Goal: Task Accomplishment & Management: Use online tool/utility

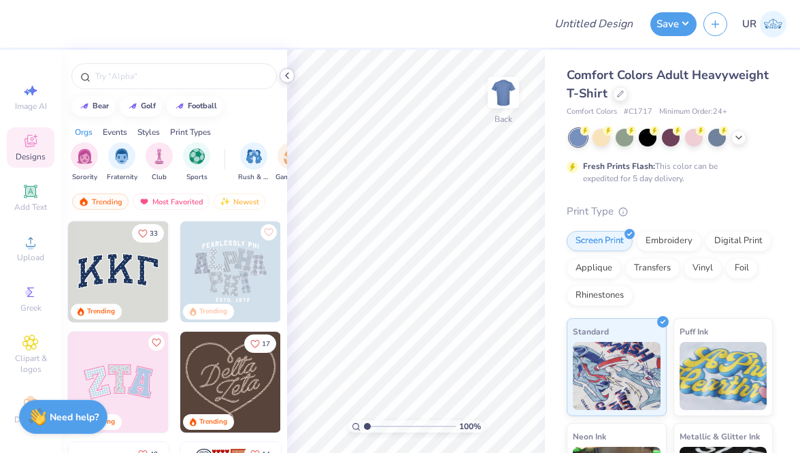
click at [288, 76] on icon at bounding box center [287, 75] width 11 height 11
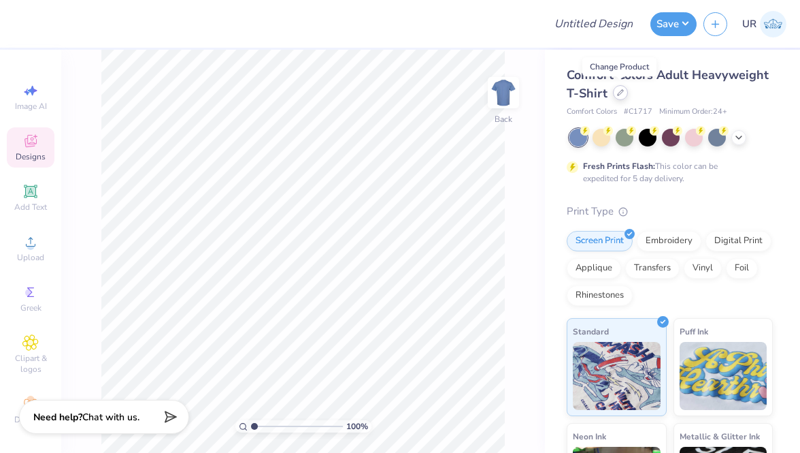
click at [619, 99] on div at bounding box center [620, 92] width 15 height 15
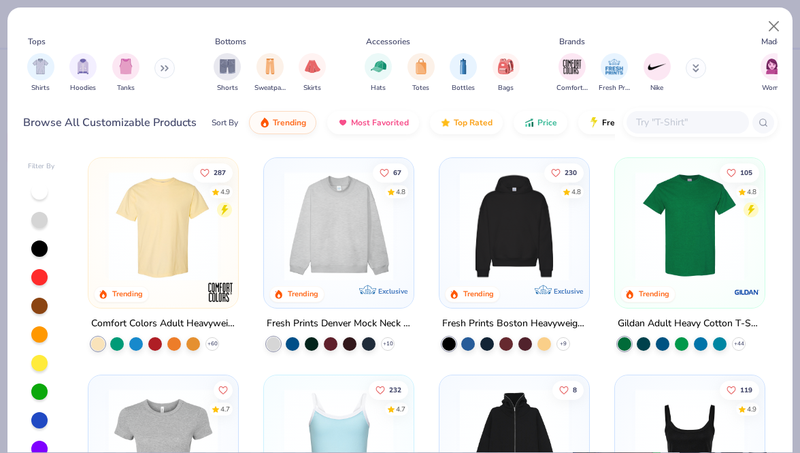
click at [542, 225] on img at bounding box center [514, 225] width 122 height 109
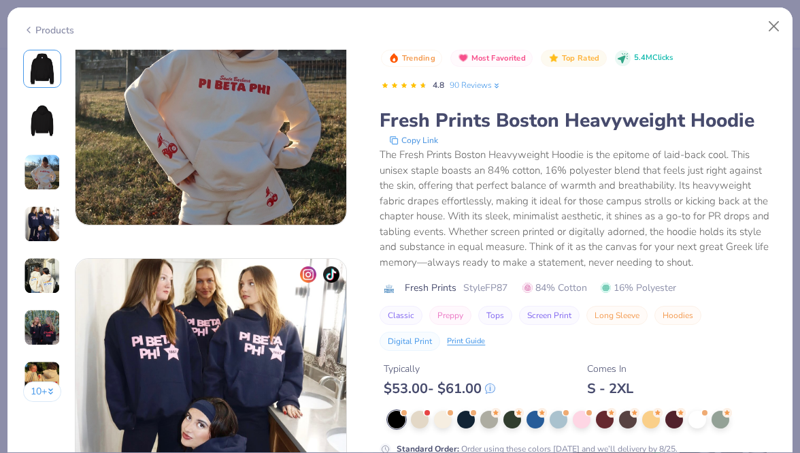
scroll to position [732, 0]
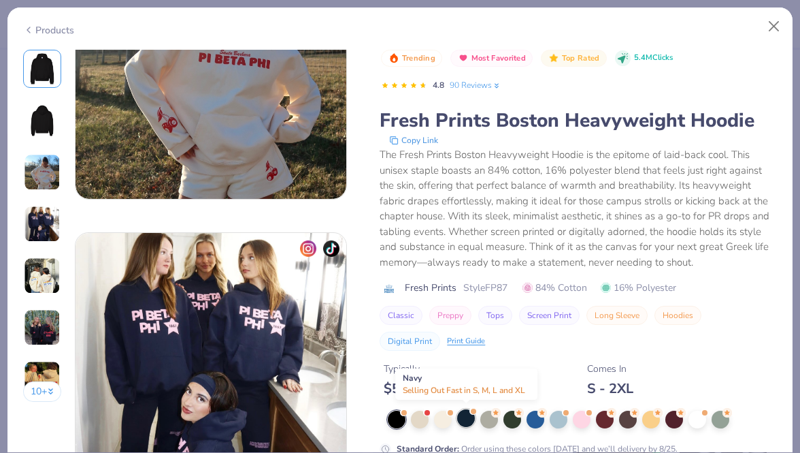
click at [465, 416] on div at bounding box center [466, 418] width 18 height 18
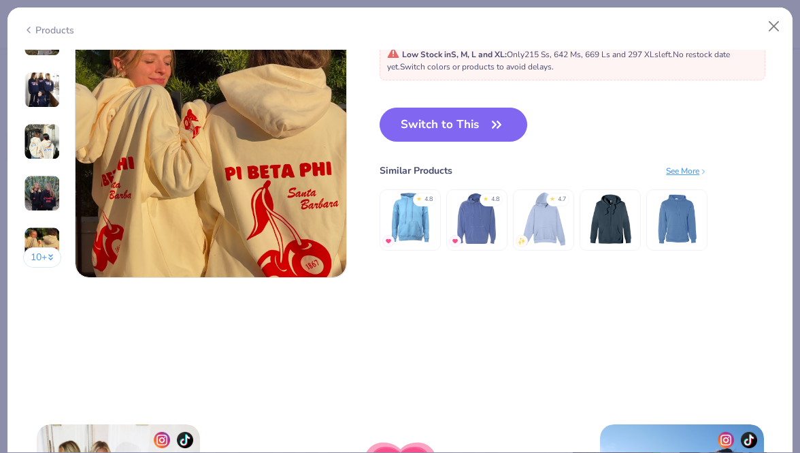
scroll to position [1865, 0]
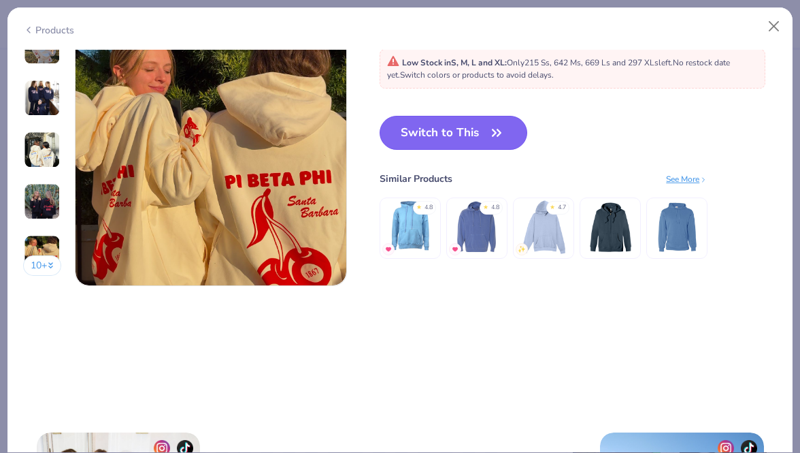
click at [481, 136] on button "Switch to This" at bounding box center [454, 133] width 148 height 34
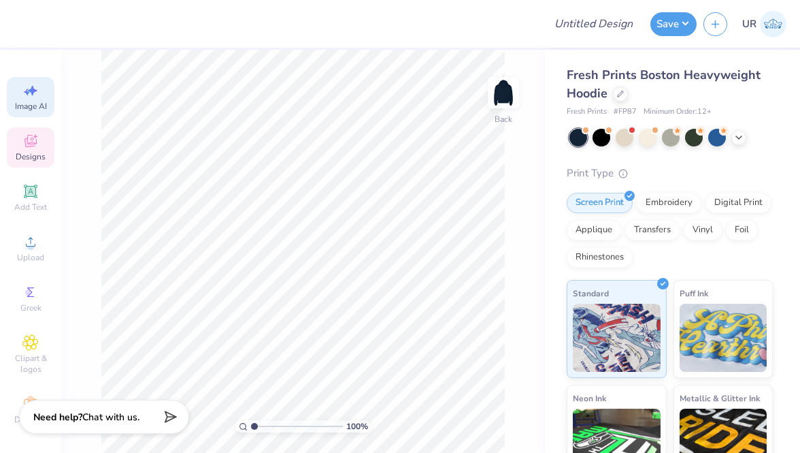
click at [39, 108] on span "Image AI" at bounding box center [31, 106] width 32 height 11
select select "4"
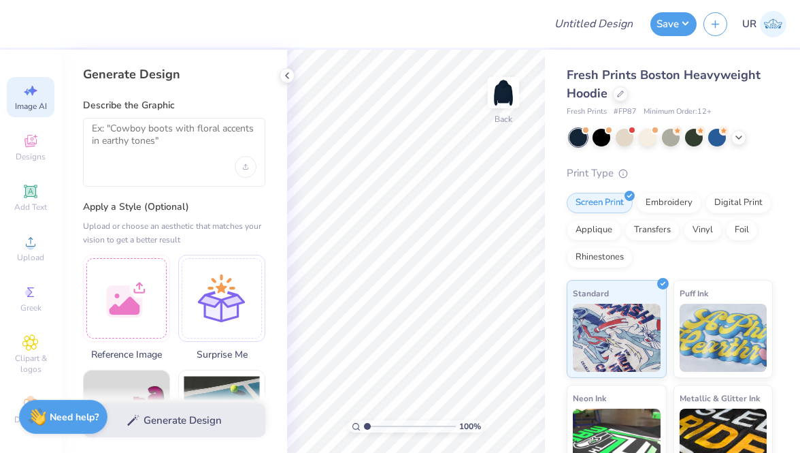
click at [144, 159] on div at bounding box center [174, 152] width 182 height 69
click at [142, 135] on textarea at bounding box center [174, 139] width 165 height 34
click at [142, 304] on div at bounding box center [126, 295] width 87 height 87
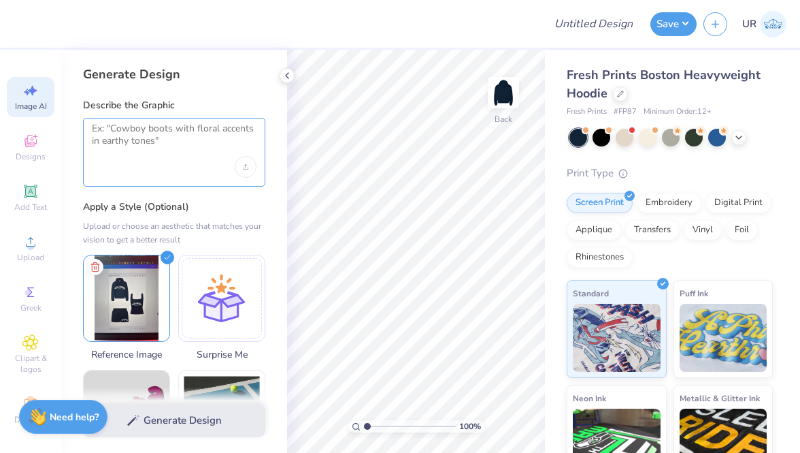
click at [137, 139] on textarea at bounding box center [174, 139] width 165 height 34
click at [193, 146] on textarea at bounding box center [174, 139] width 165 height 34
paste textarea "The Wellness Society [GEOGRAPHIC_DATA]"
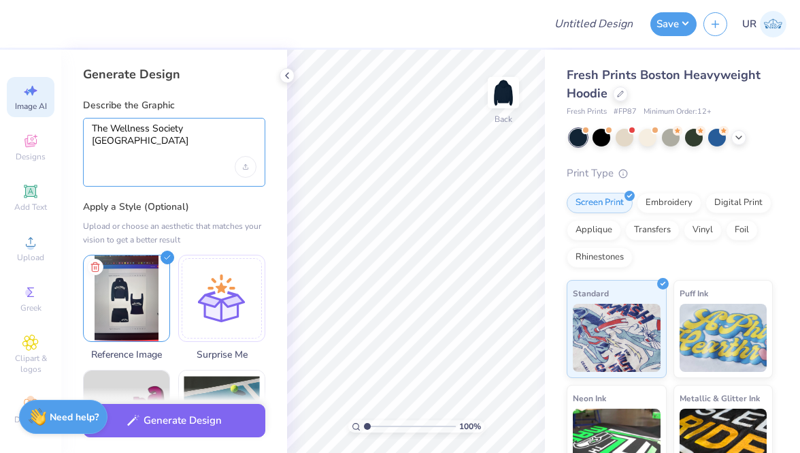
click at [94, 129] on textarea "The Wellness Society [GEOGRAPHIC_DATA]" at bounding box center [174, 139] width 165 height 34
click at [178, 140] on textarea "Write The Wellness Society [GEOGRAPHIC_DATA]" at bounding box center [174, 139] width 165 height 34
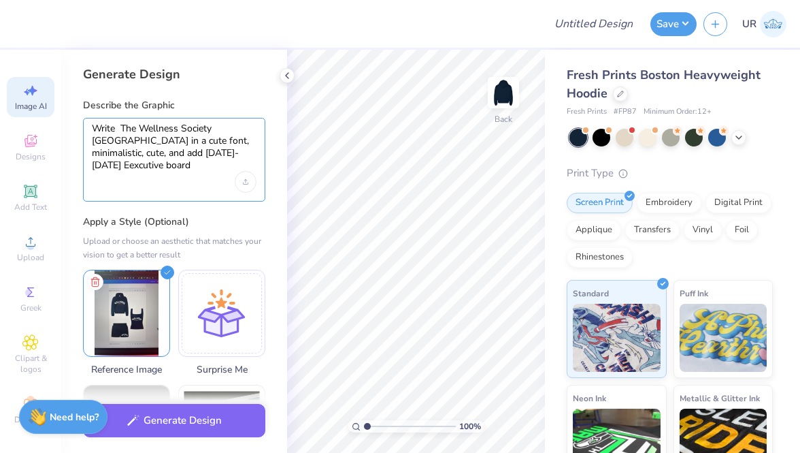
click at [131, 165] on textarea "Write The Wellness Society [GEOGRAPHIC_DATA] in a cute font, minimalistic, cute…" at bounding box center [174, 146] width 165 height 49
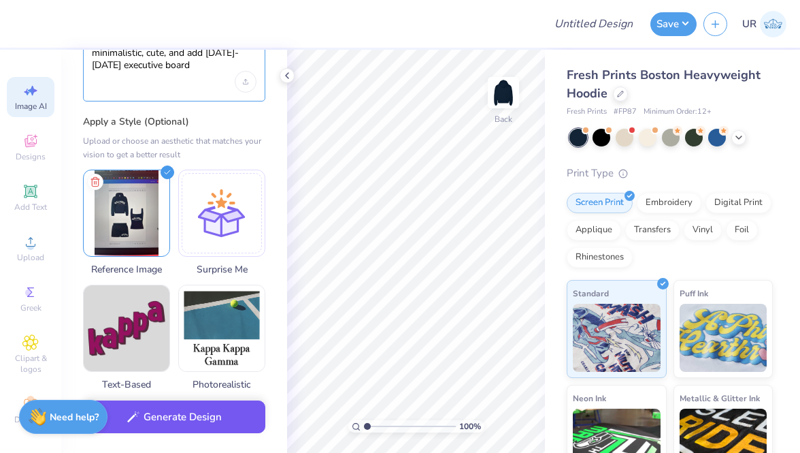
type textarea "Write The Wellness Society [GEOGRAPHIC_DATA] in a cute font, minimalistic, cute…"
click at [205, 425] on button "Generate Design" at bounding box center [174, 416] width 182 height 33
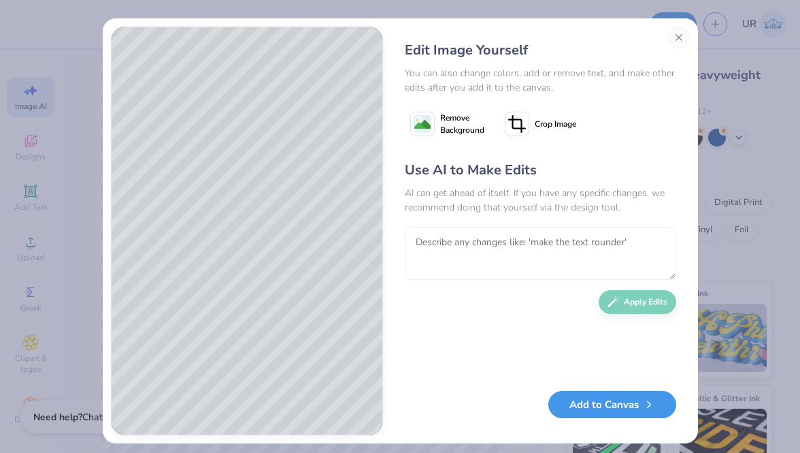
click at [581, 405] on button "Add to Canvas" at bounding box center [612, 405] width 128 height 28
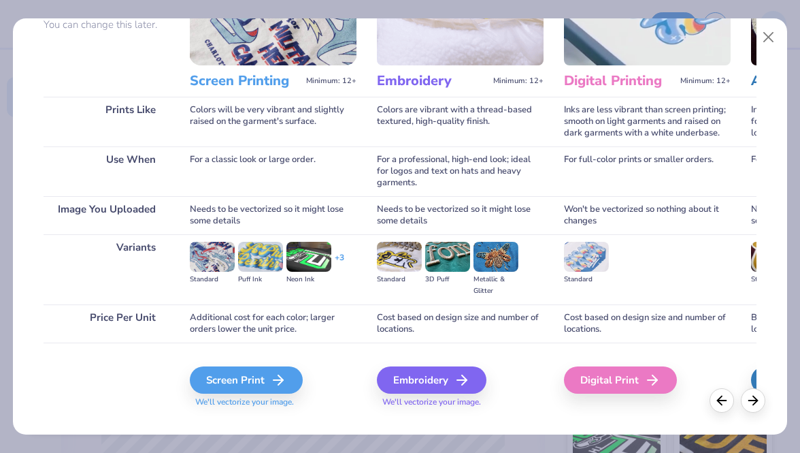
scroll to position [145, 0]
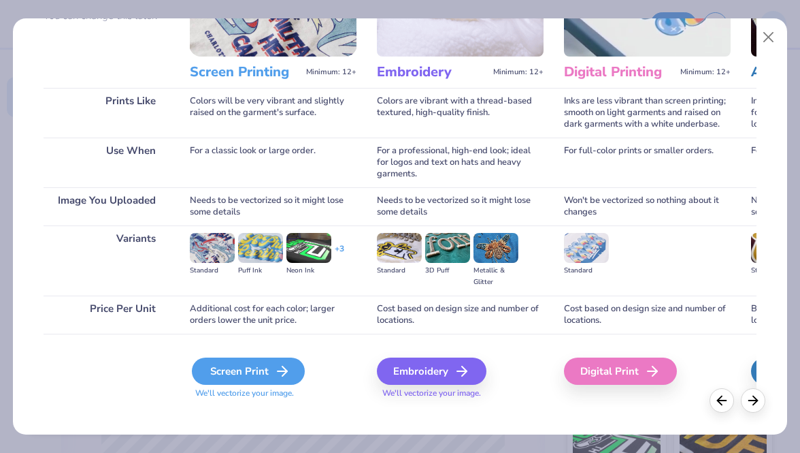
click at [269, 365] on div "Screen Print" at bounding box center [248, 370] width 113 height 27
click at [269, 368] on div "Screen Print" at bounding box center [248, 370] width 113 height 27
click at [278, 376] on icon at bounding box center [282, 371] width 16 height 16
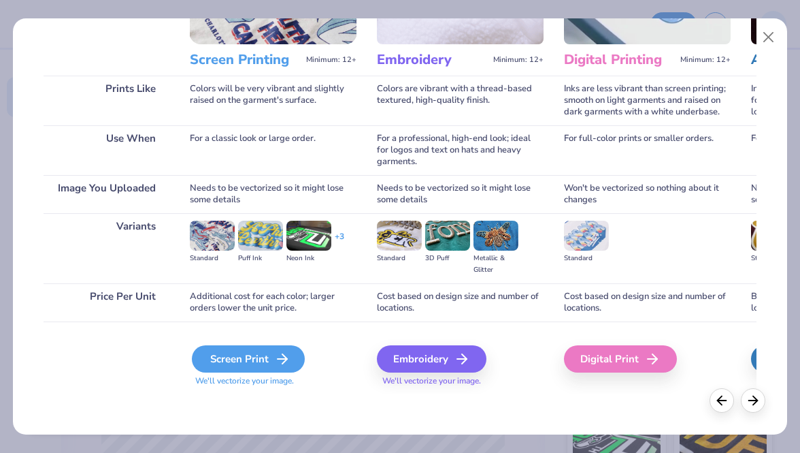
click at [274, 352] on icon at bounding box center [282, 358] width 16 height 16
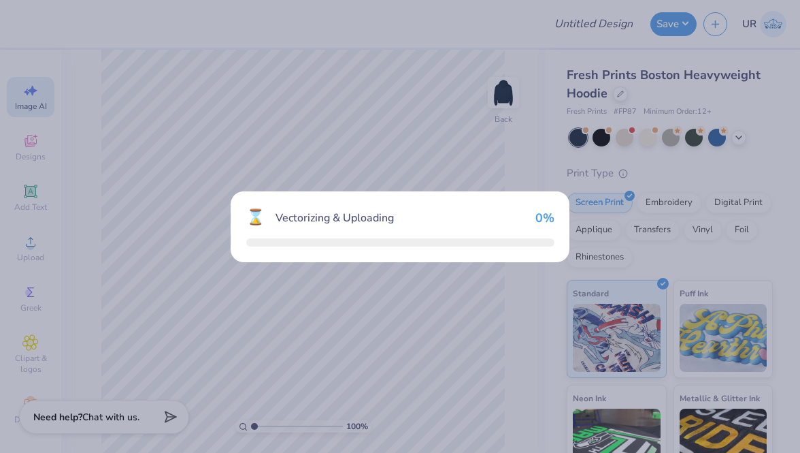
scroll to position [0, 0]
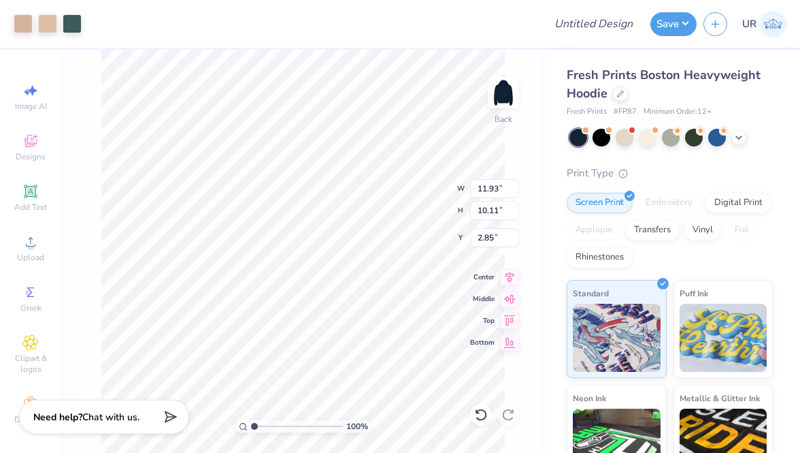
type input "11.93"
type input "10.11"
type input "2.50"
type input "0.58"
type input "12.42"
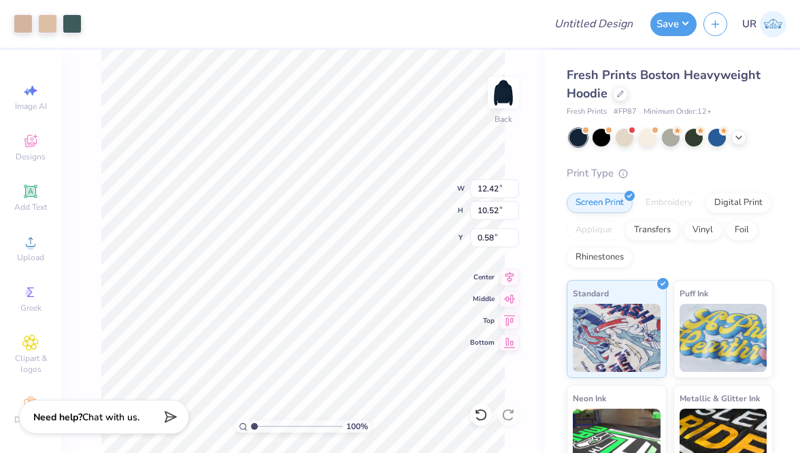
type input "10.52"
type input "2.48"
click at [505, 103] on img at bounding box center [503, 92] width 54 height 54
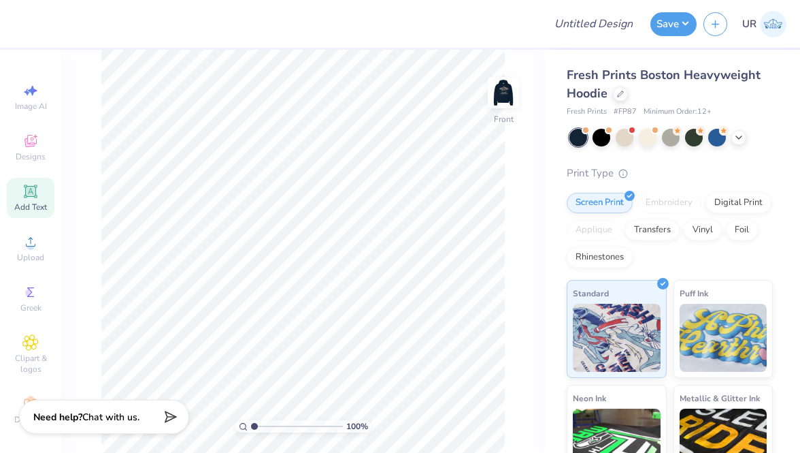
click at [35, 202] on span "Add Text" at bounding box center [30, 206] width 33 height 11
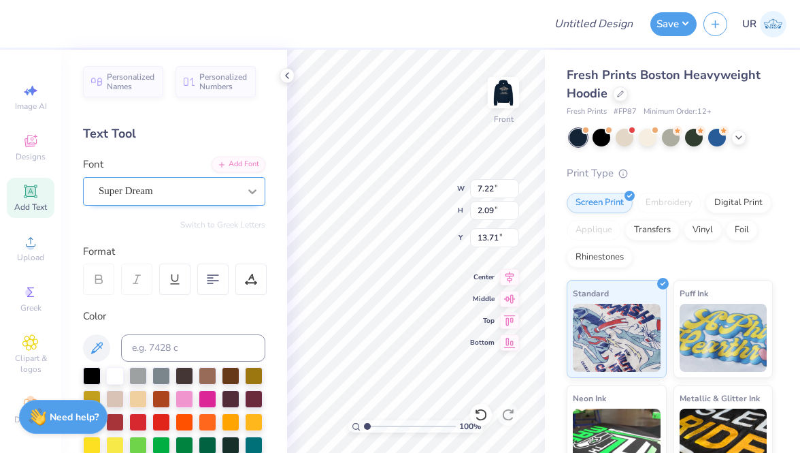
click at [244, 188] on div at bounding box center [252, 191] width 24 height 24
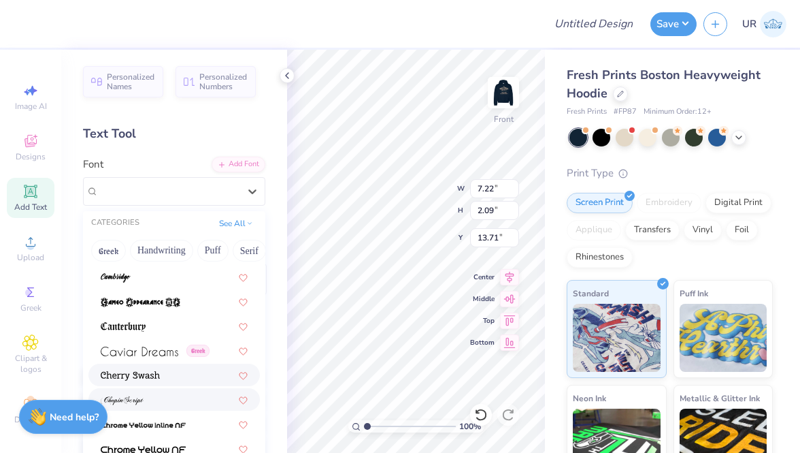
scroll to position [1413, 0]
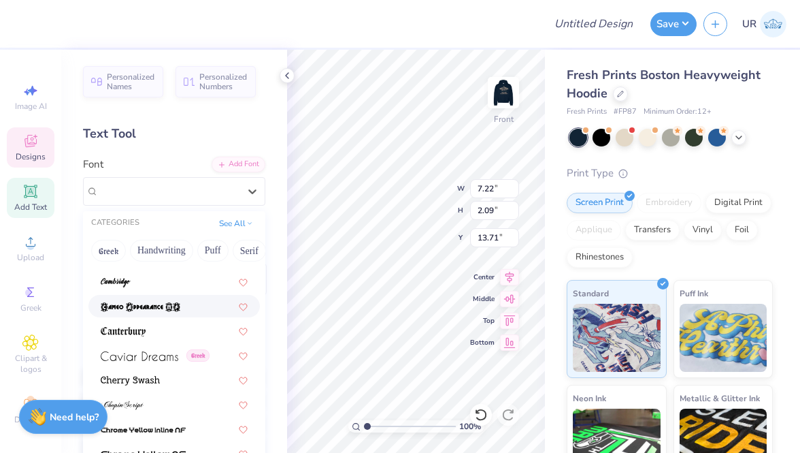
click at [33, 144] on icon at bounding box center [30, 142] width 11 height 9
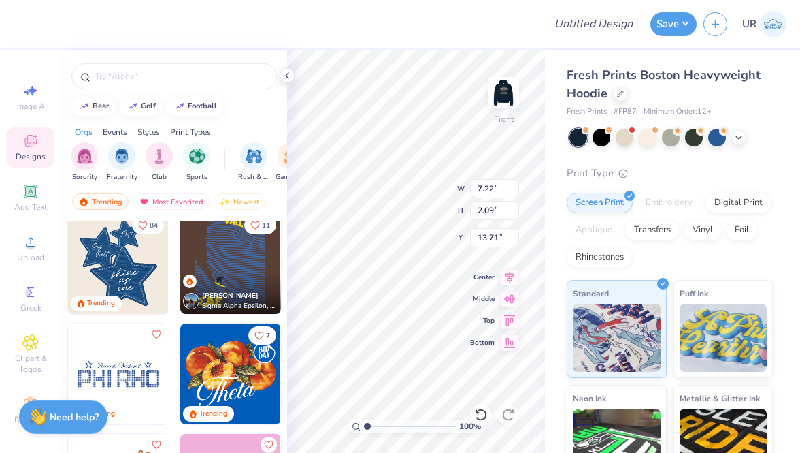
scroll to position [893, 0]
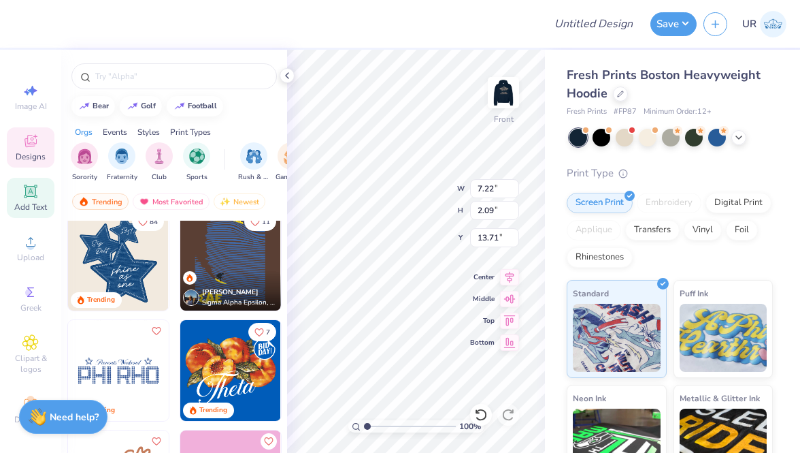
click at [29, 199] on div "Add Text" at bounding box center [31, 198] width 48 height 40
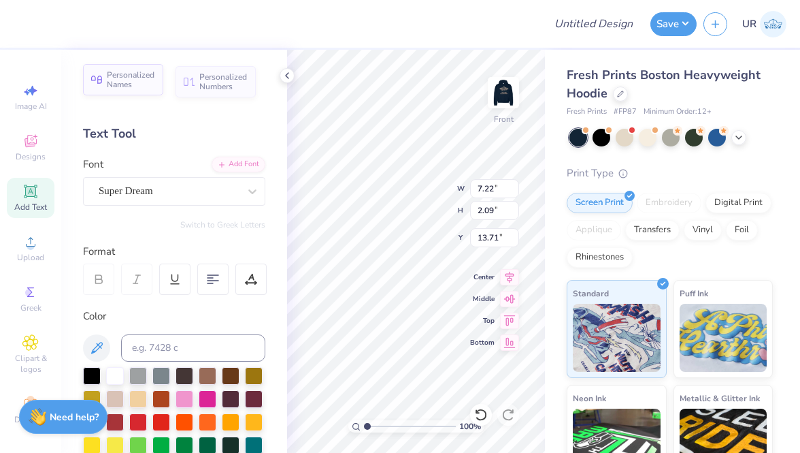
click at [154, 86] on span "Personalized Names" at bounding box center [131, 79] width 48 height 19
type input "12.43"
type input "2.00"
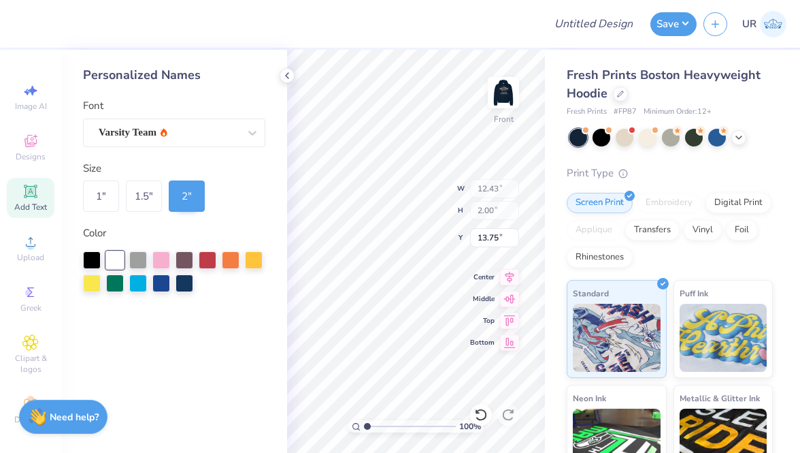
type input "6.15"
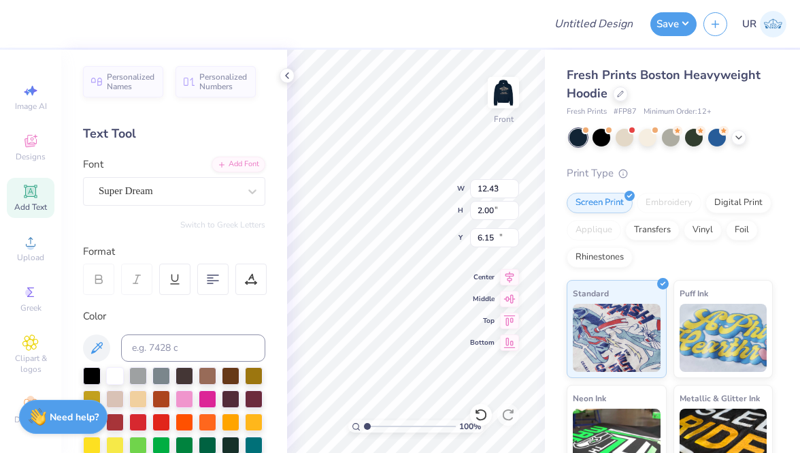
type input "7.22"
type input "2.09"
type input "13.71"
click at [286, 76] on polyline at bounding box center [287, 75] width 3 height 5
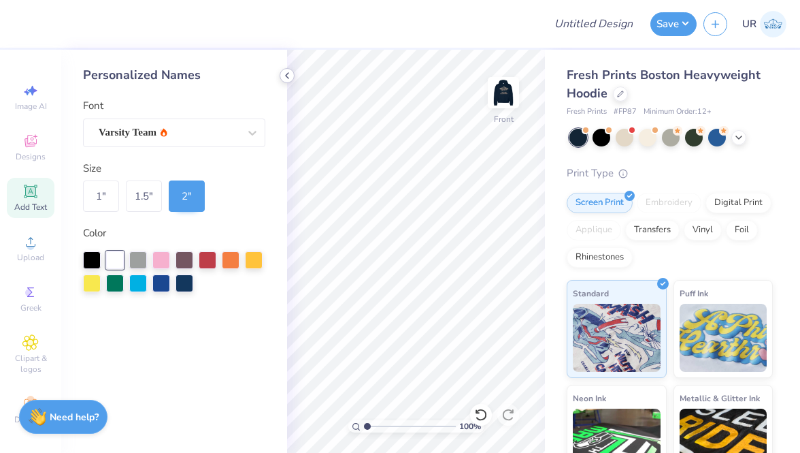
click at [291, 76] on icon at bounding box center [287, 75] width 11 height 11
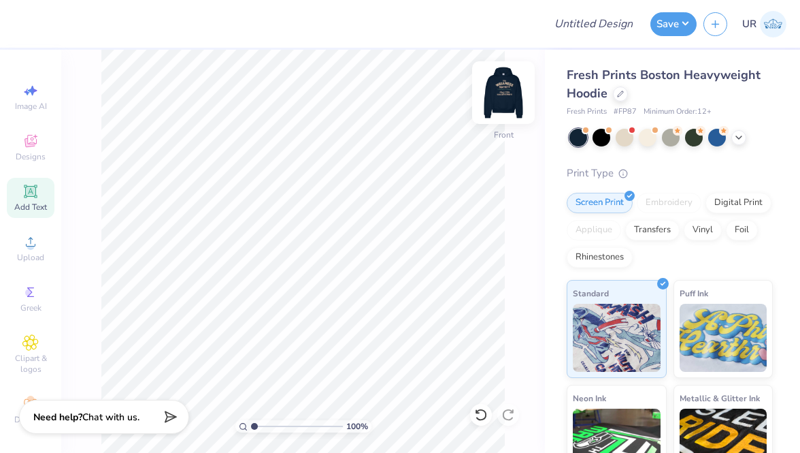
click at [502, 80] on img at bounding box center [503, 92] width 54 height 54
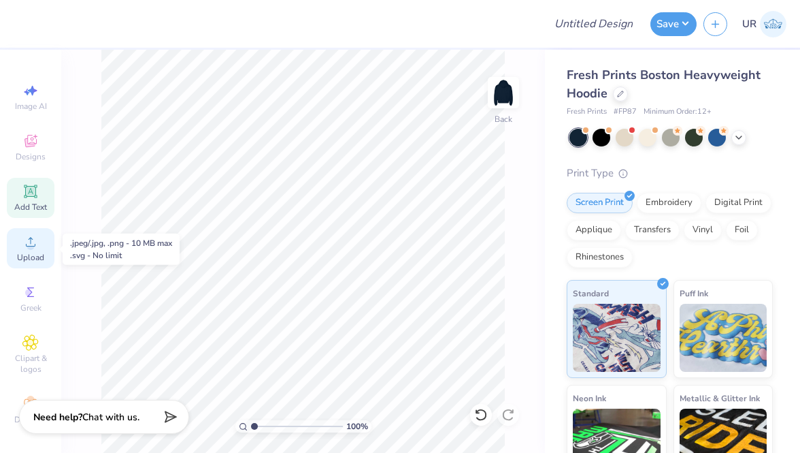
click at [33, 250] on icon at bounding box center [30, 241] width 16 height 16
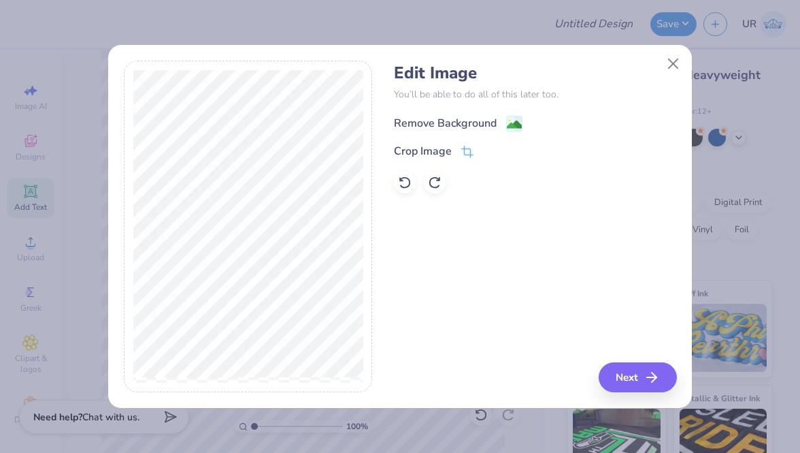
click at [463, 127] on div "Remove Background" at bounding box center [445, 123] width 103 height 16
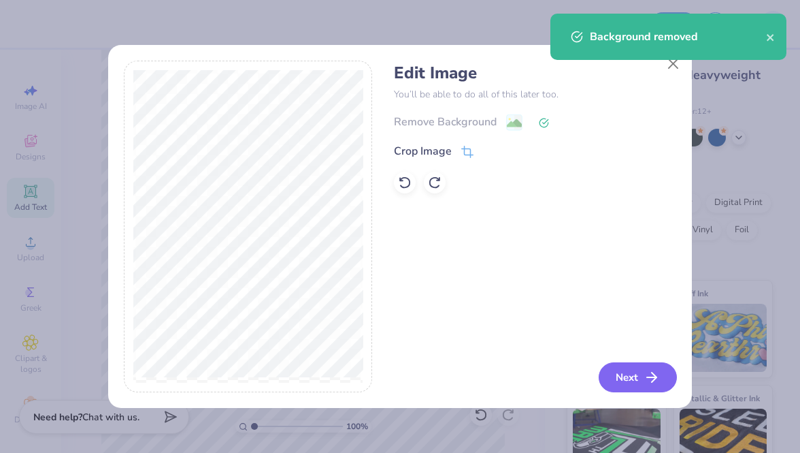
click at [638, 388] on button "Next" at bounding box center [638, 377] width 78 height 30
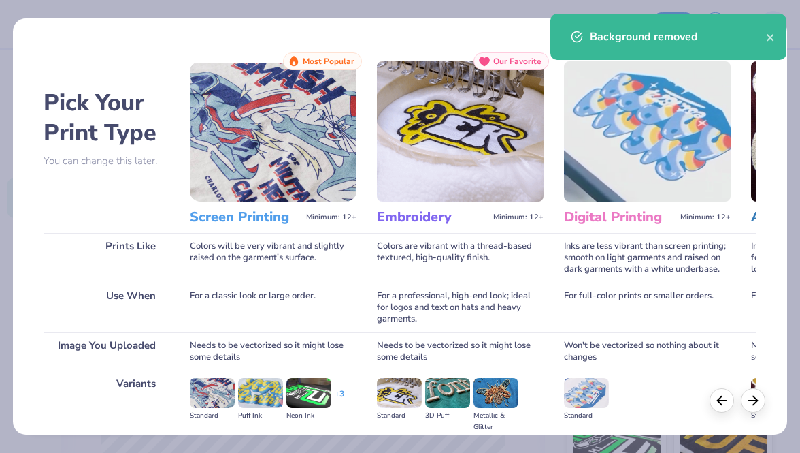
scroll to position [157, 0]
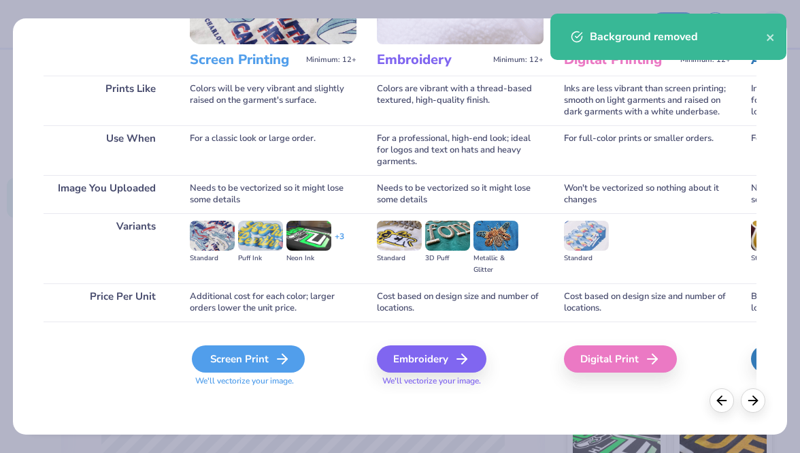
click at [249, 362] on div "Screen Print" at bounding box center [248, 358] width 113 height 27
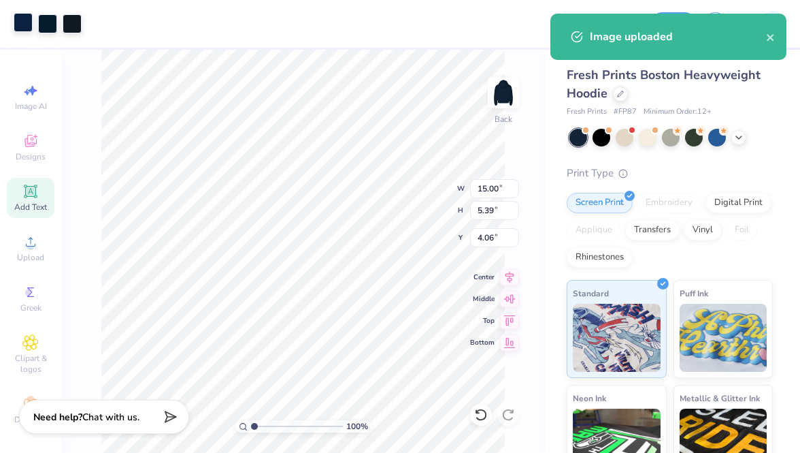
click at [24, 17] on div at bounding box center [23, 22] width 19 height 19
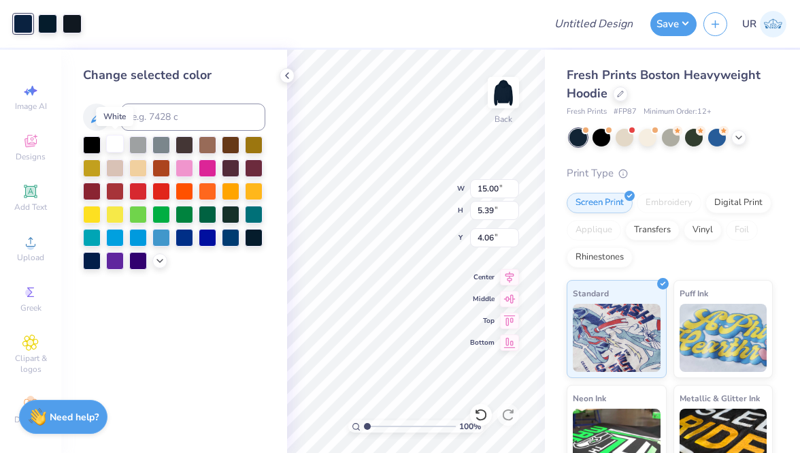
click at [114, 147] on div at bounding box center [115, 144] width 18 height 18
click at [45, 30] on div at bounding box center [47, 22] width 19 height 19
click at [112, 146] on div at bounding box center [115, 144] width 18 height 18
click at [50, 18] on div at bounding box center [47, 22] width 19 height 19
click at [111, 142] on div at bounding box center [115, 144] width 18 height 18
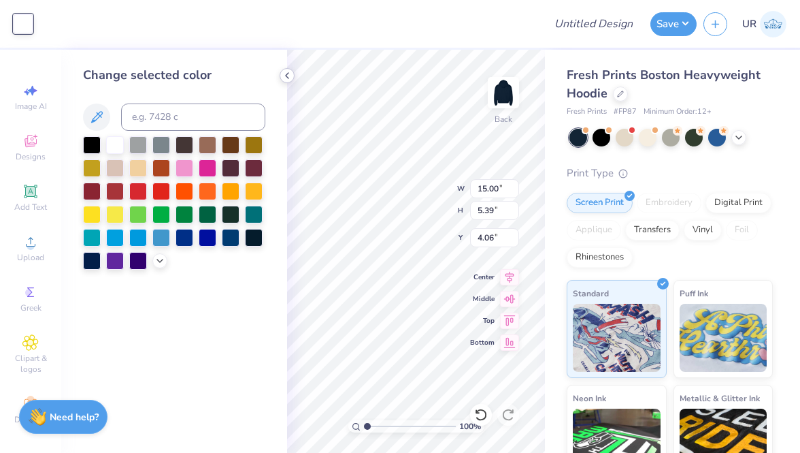
click at [287, 73] on polyline at bounding box center [287, 75] width 3 height 5
